Goal: Task Accomplishment & Management: Manage account settings

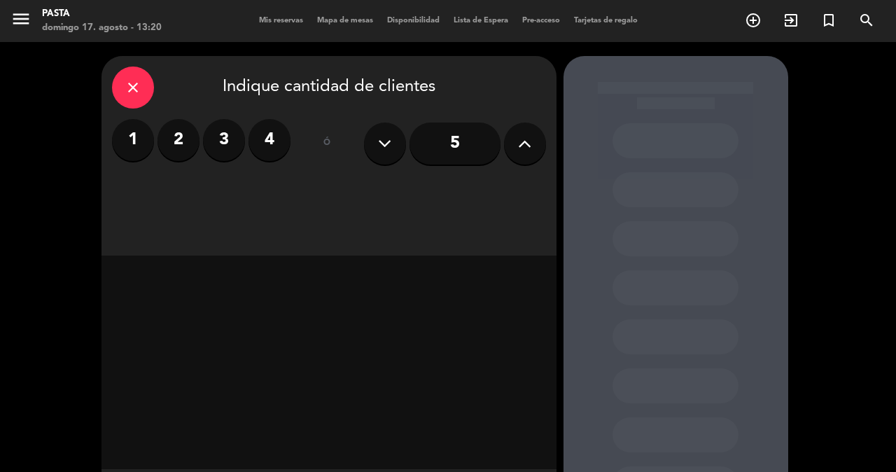
click at [174, 155] on label "2" at bounding box center [179, 140] width 42 height 42
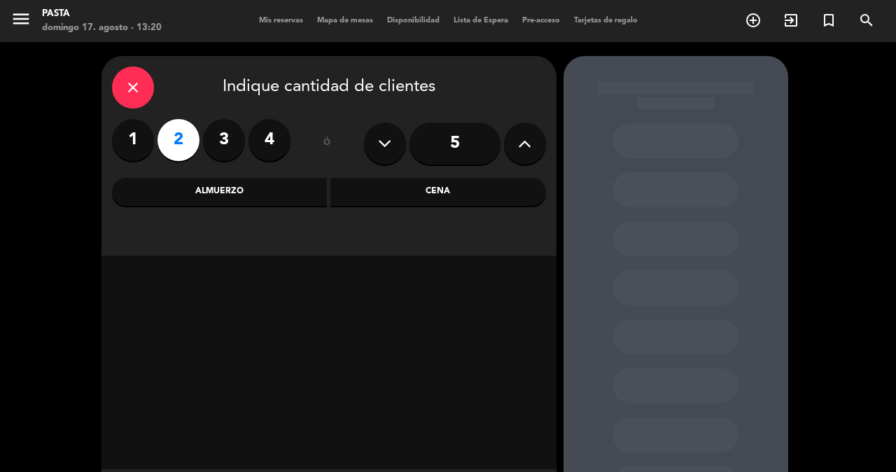
click at [289, 181] on div "Almuerzo" at bounding box center [220, 192] width 216 height 28
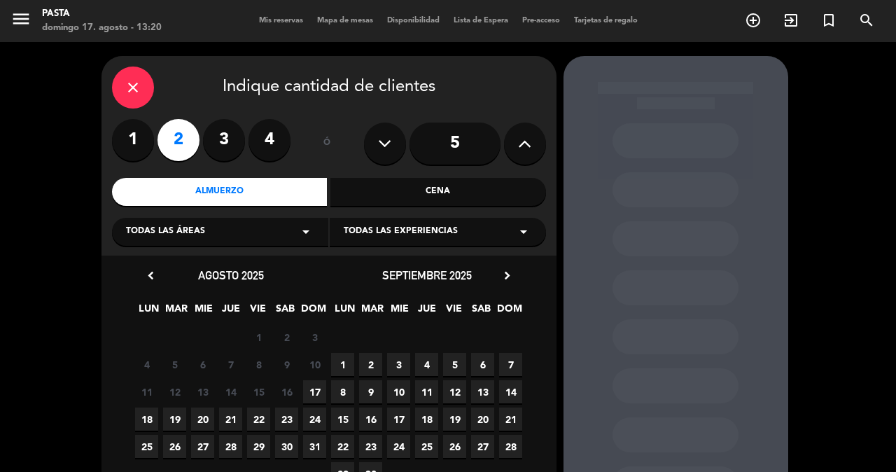
click at [316, 387] on span "17" at bounding box center [314, 391] width 23 height 23
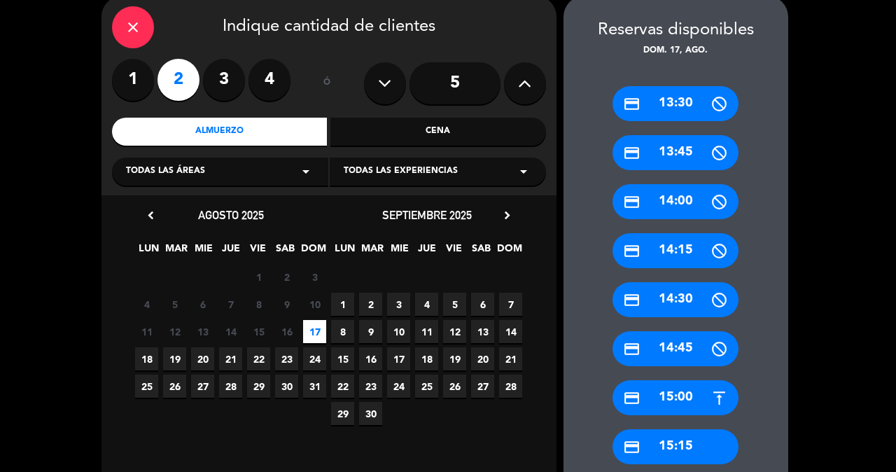
scroll to position [64, 0]
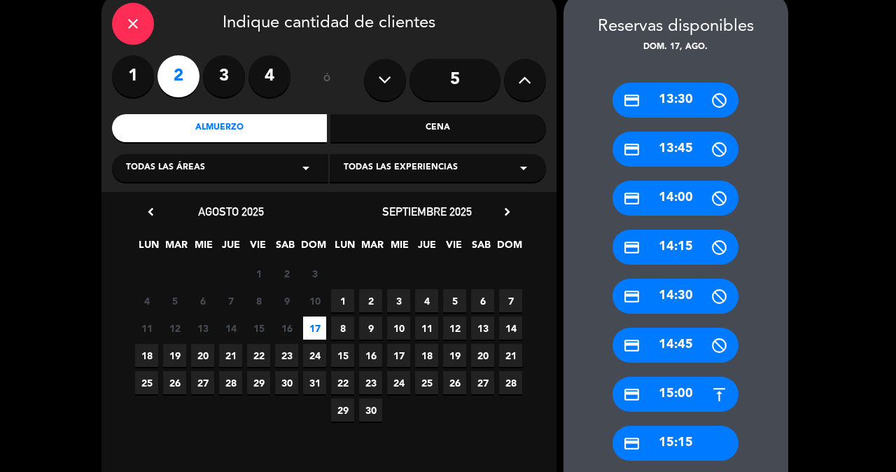
click at [145, 32] on div "close" at bounding box center [133, 24] width 42 height 42
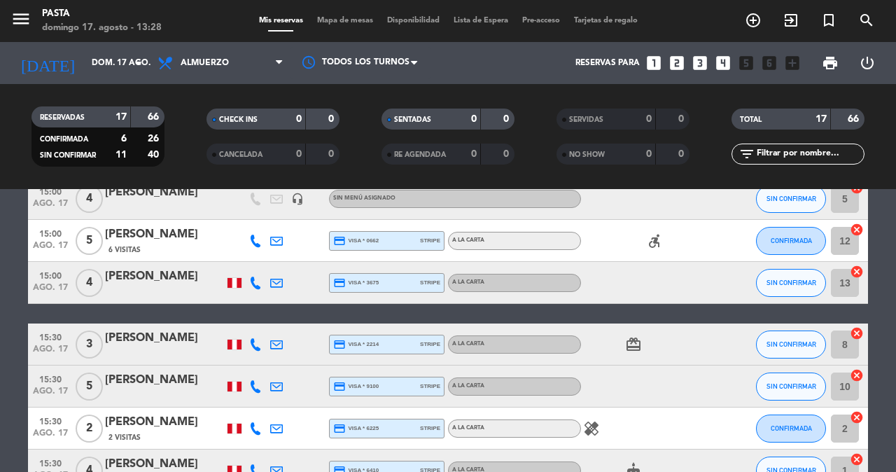
scroll to position [525, 0]
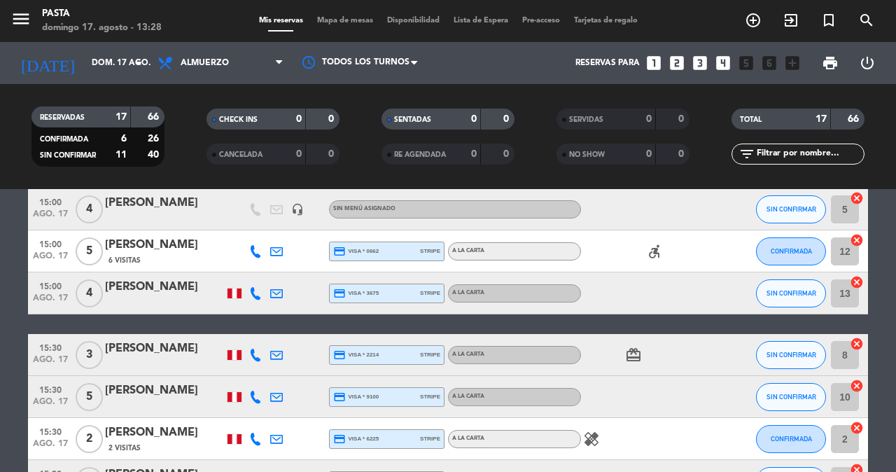
click at [595, 431] on icon "healing" at bounding box center [591, 439] width 17 height 17
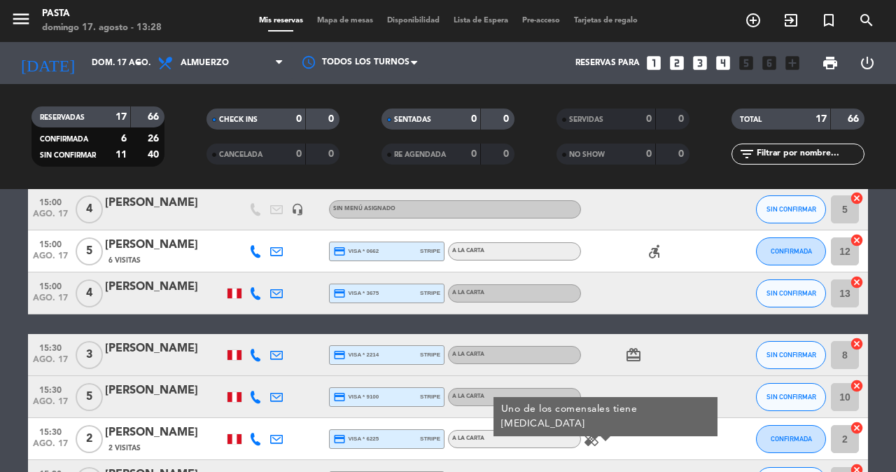
click at [640, 315] on div "12:30 [DATE] 3 [PERSON_NAME] 1 Visita credit_card visa * 0439 stripe A la carta…" at bounding box center [448, 115] width 840 height 773
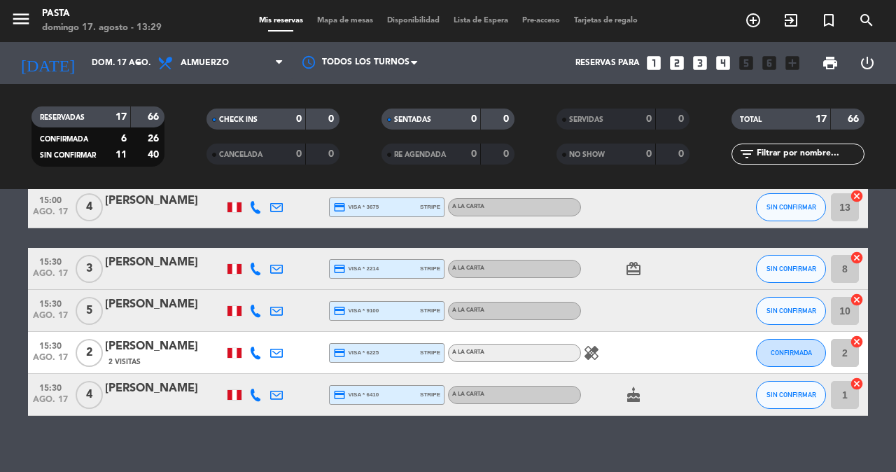
scroll to position [610, 0]
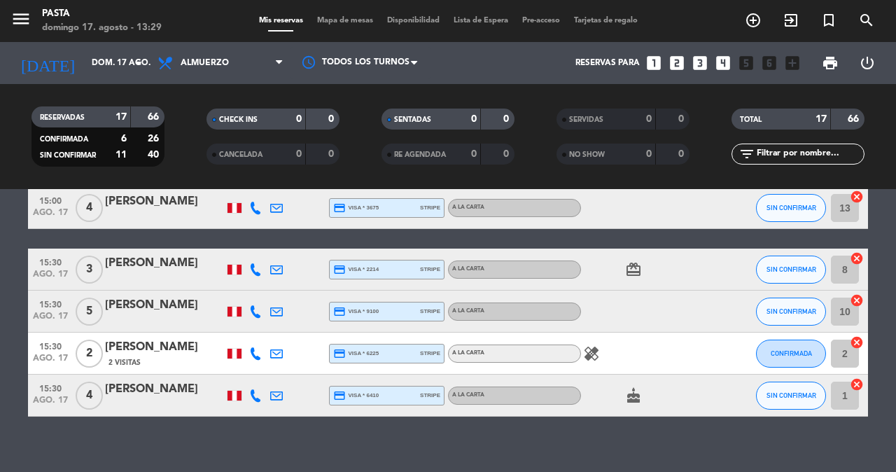
click at [588, 345] on icon "healing" at bounding box center [591, 353] width 17 height 17
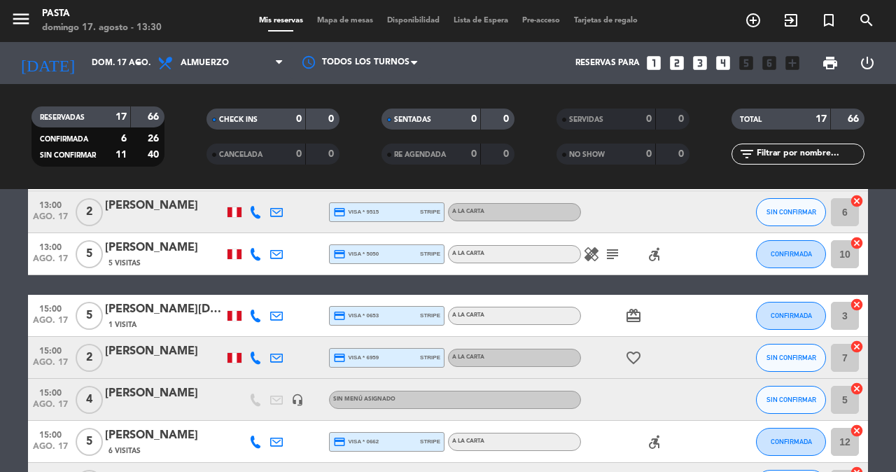
scroll to position [334, 0]
click at [587, 246] on icon "healing" at bounding box center [591, 254] width 17 height 17
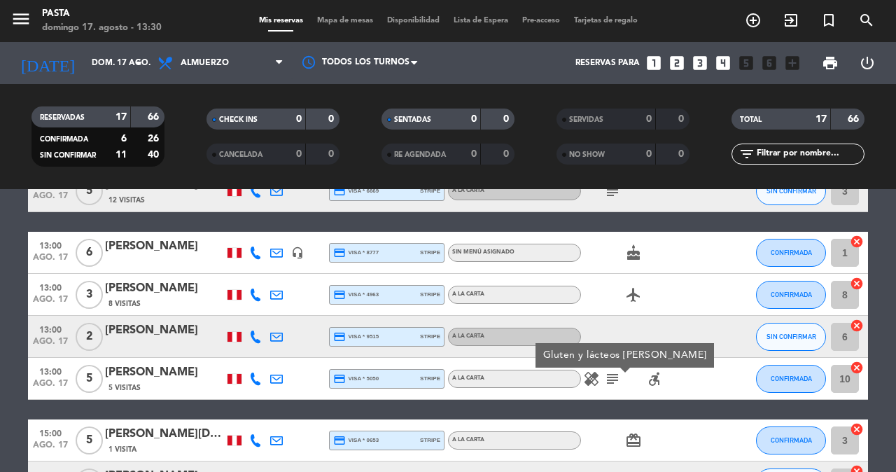
scroll to position [190, 0]
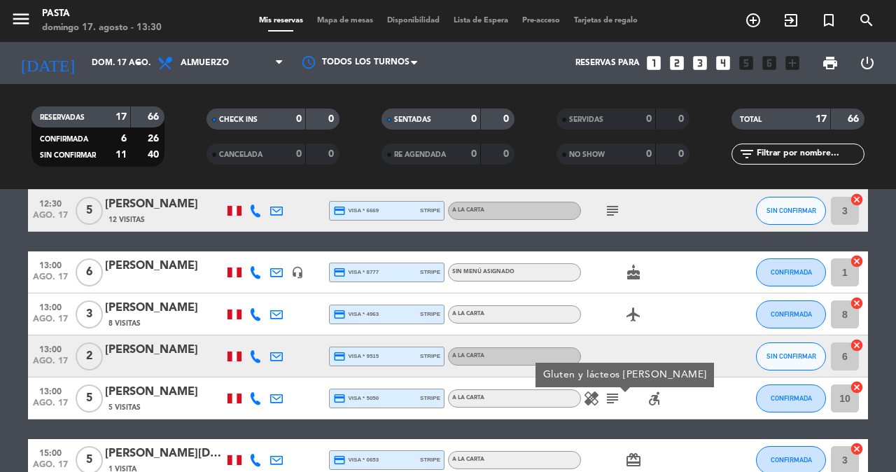
click at [612, 395] on icon "subject" at bounding box center [612, 398] width 17 height 17
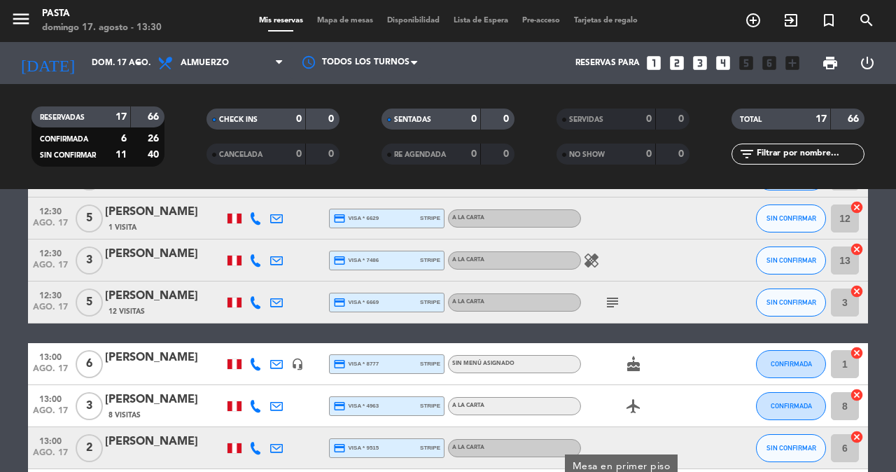
scroll to position [71, 0]
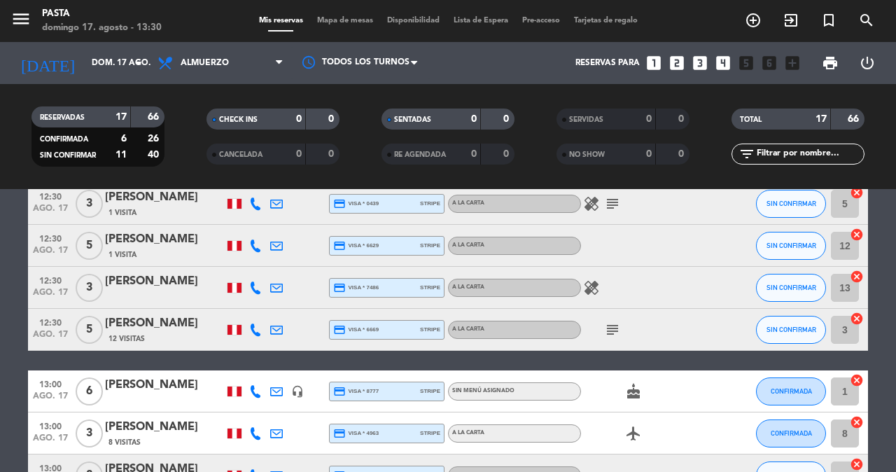
click at [611, 326] on icon "subject" at bounding box center [612, 329] width 17 height 17
click at [583, 279] on icon "healing" at bounding box center [591, 287] width 17 height 17
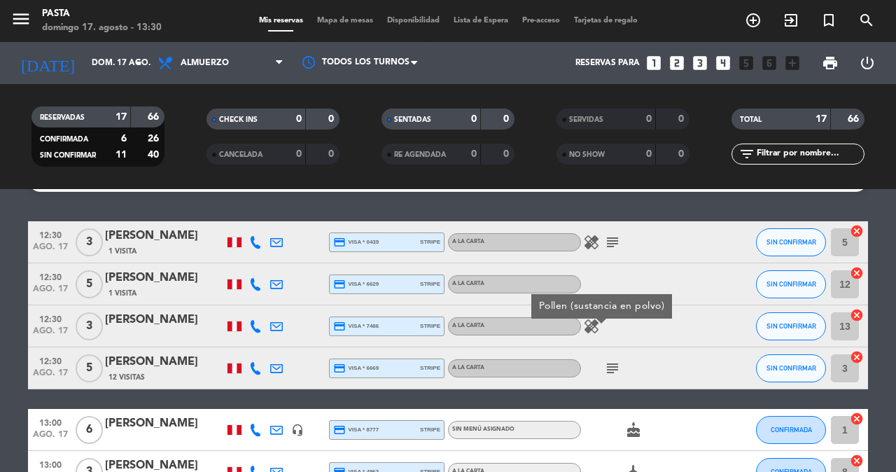
scroll to position [18, 0]
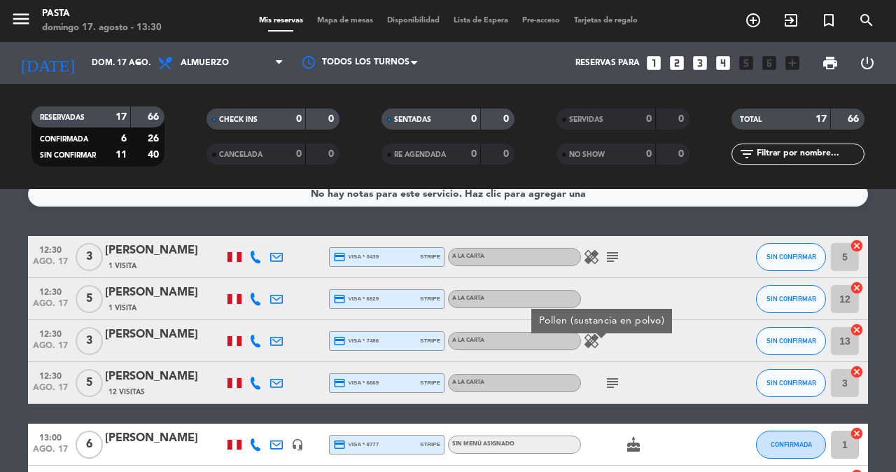
click at [592, 249] on icon "healing" at bounding box center [591, 257] width 17 height 17
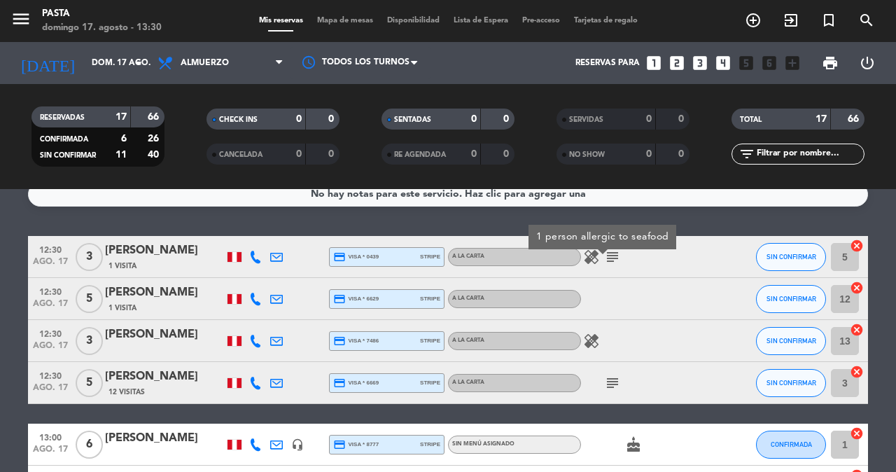
click at [608, 249] on icon "subject" at bounding box center [612, 257] width 17 height 17
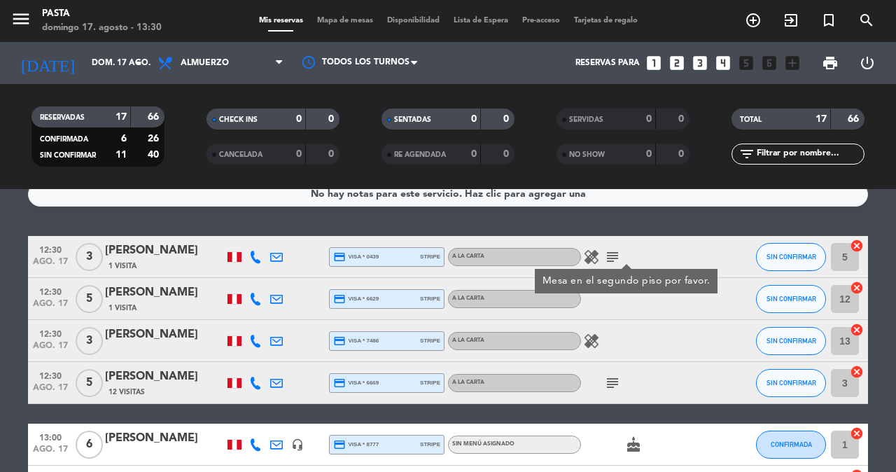
click at [584, 251] on icon "healing" at bounding box center [591, 257] width 17 height 17
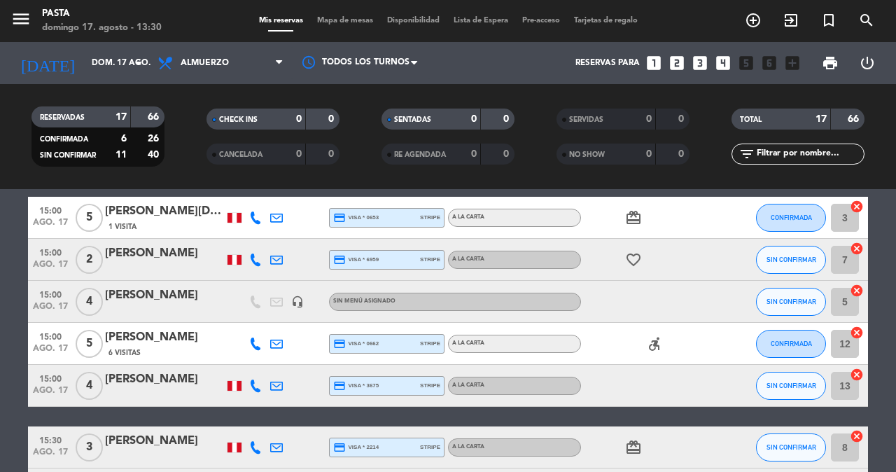
scroll to position [396, 0]
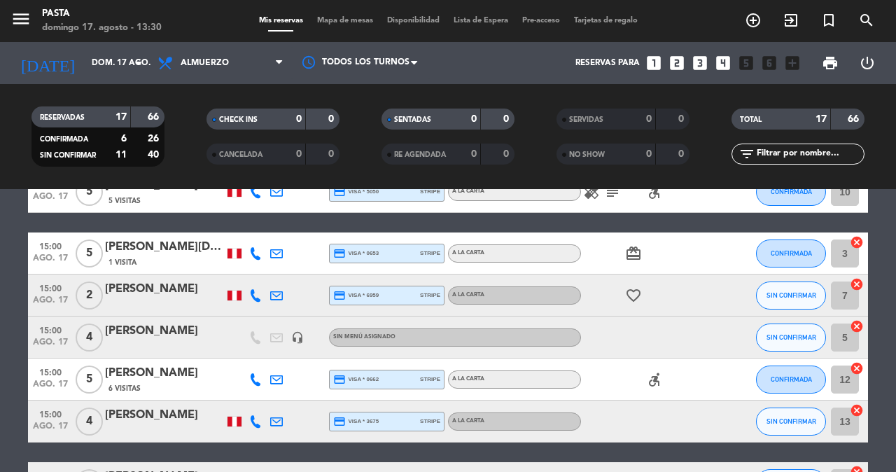
click at [655, 373] on icon "accessible_forward" at bounding box center [654, 379] width 17 height 17
click at [653, 440] on div "12:30 [DATE] 3 [PERSON_NAME] 1 Visita credit_card visa * 0439 stripe A la carta…" at bounding box center [448, 243] width 840 height 773
click at [894, 252] on bookings-row "12:30 [DATE] 3 [PERSON_NAME] 1 Visita credit_card visa * 0439 stripe A la carta…" at bounding box center [448, 243] width 896 height 773
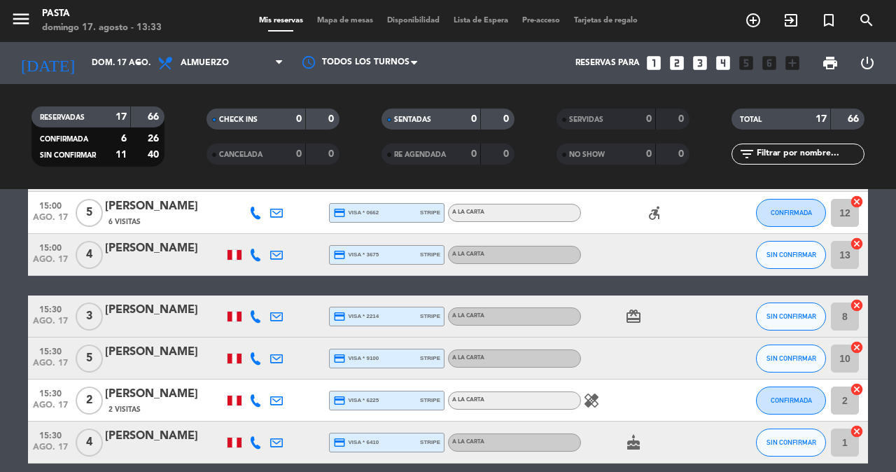
scroll to position [564, 0]
